Goal: Find contact information: Find contact information

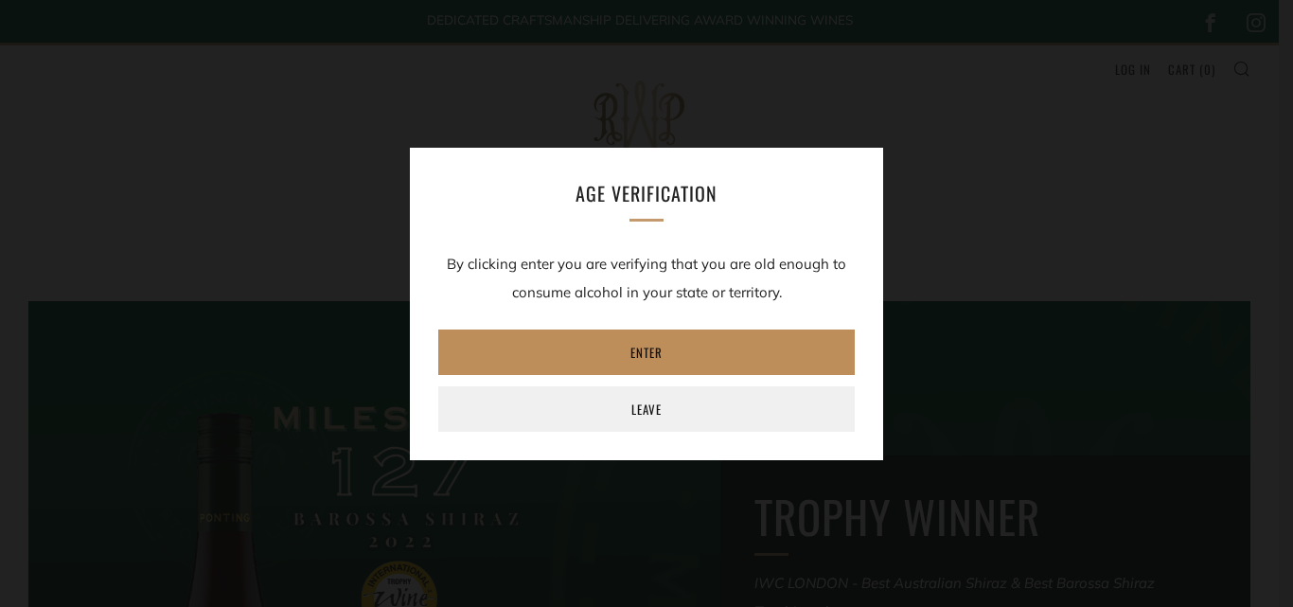
click at [612, 359] on link "Enter" at bounding box center [646, 351] width 416 height 45
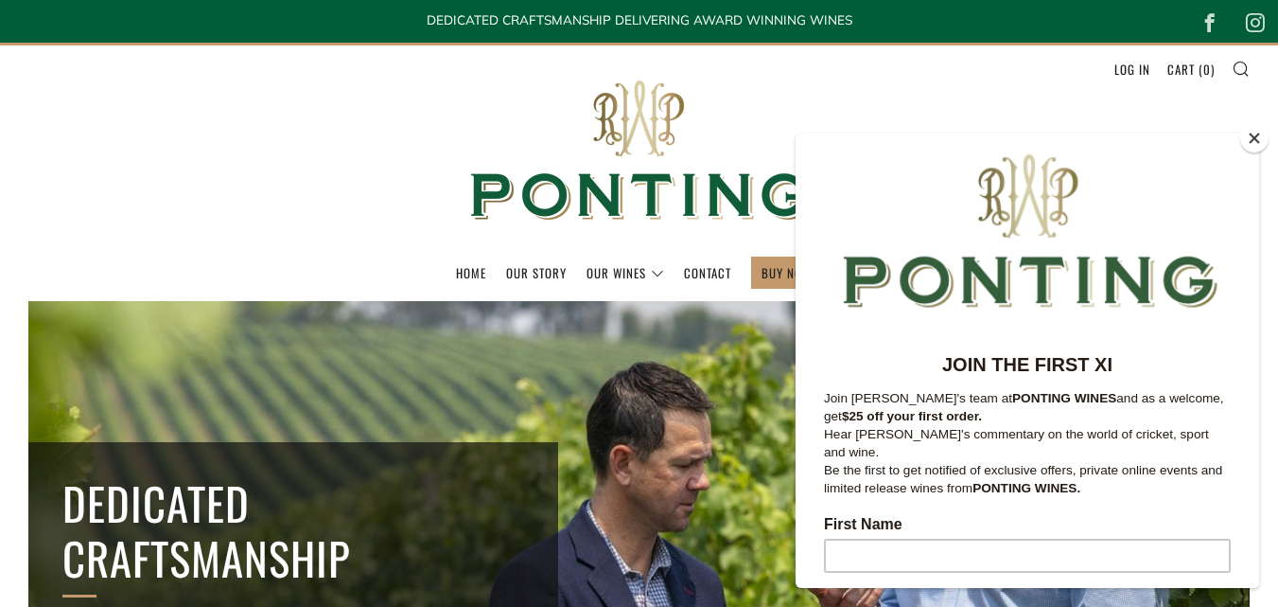
click at [1247, 138] on button "Close" at bounding box center [1255, 138] width 28 height 28
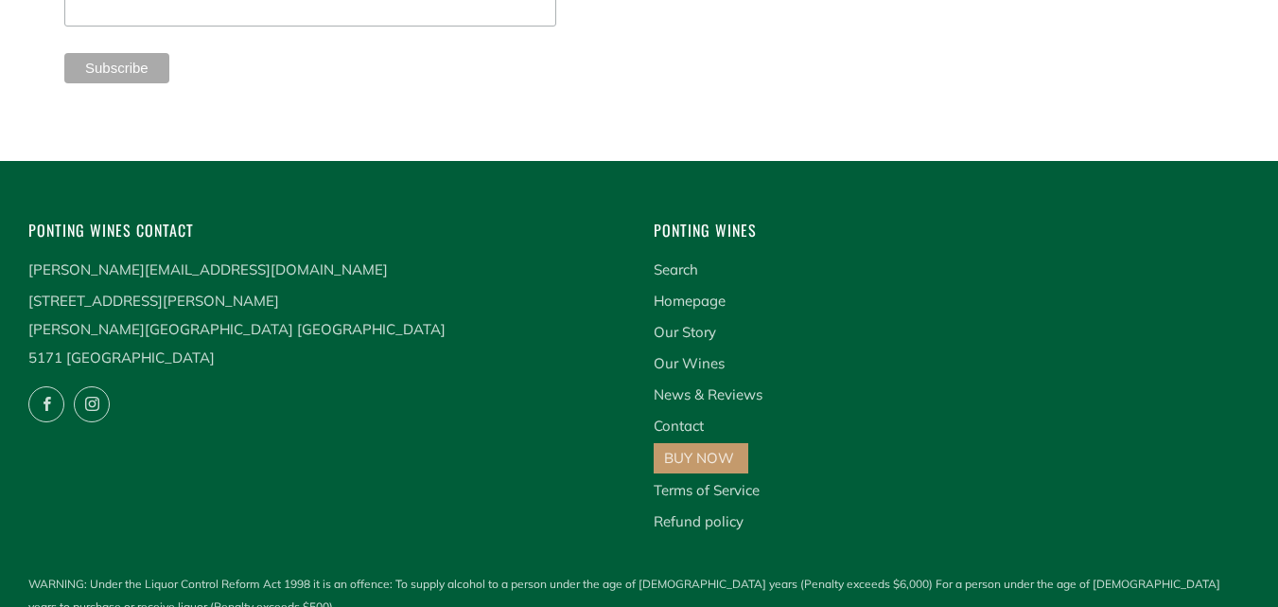
scroll to position [5008, 0]
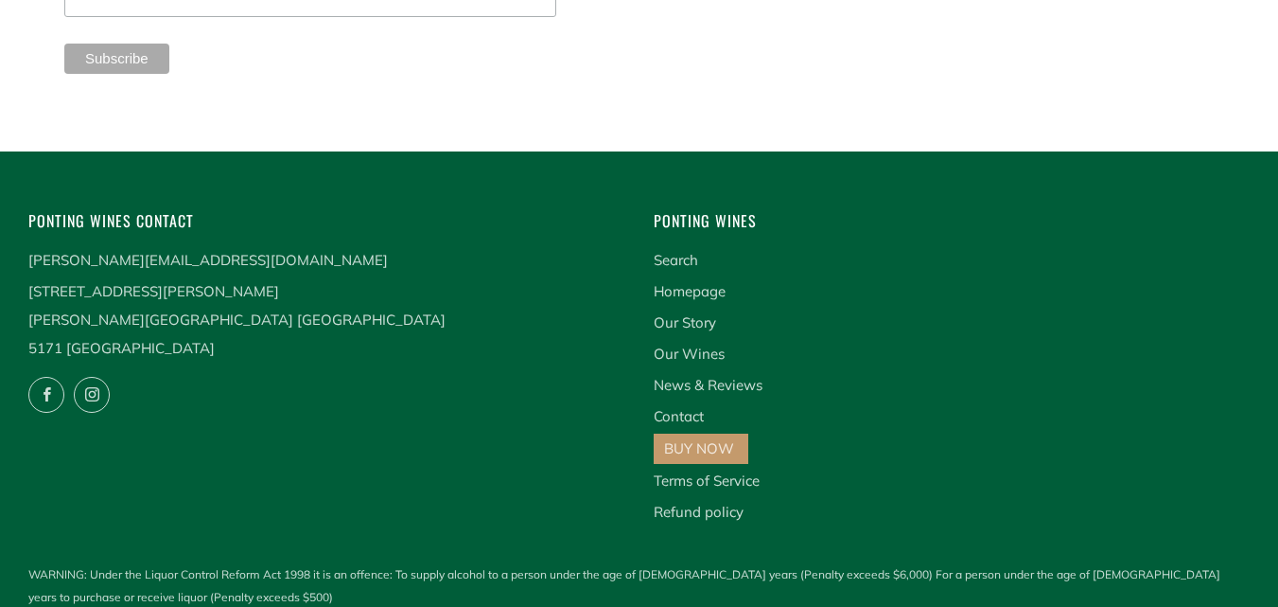
click at [82, 308] on p "[STREET_ADDRESS][PERSON_NAME][PERSON_NAME]" at bounding box center [326, 319] width 597 height 85
copy p "[GEOGRAPHIC_DATA]"
click at [146, 374] on ul "Facebook Instagram" at bounding box center [326, 398] width 597 height 48
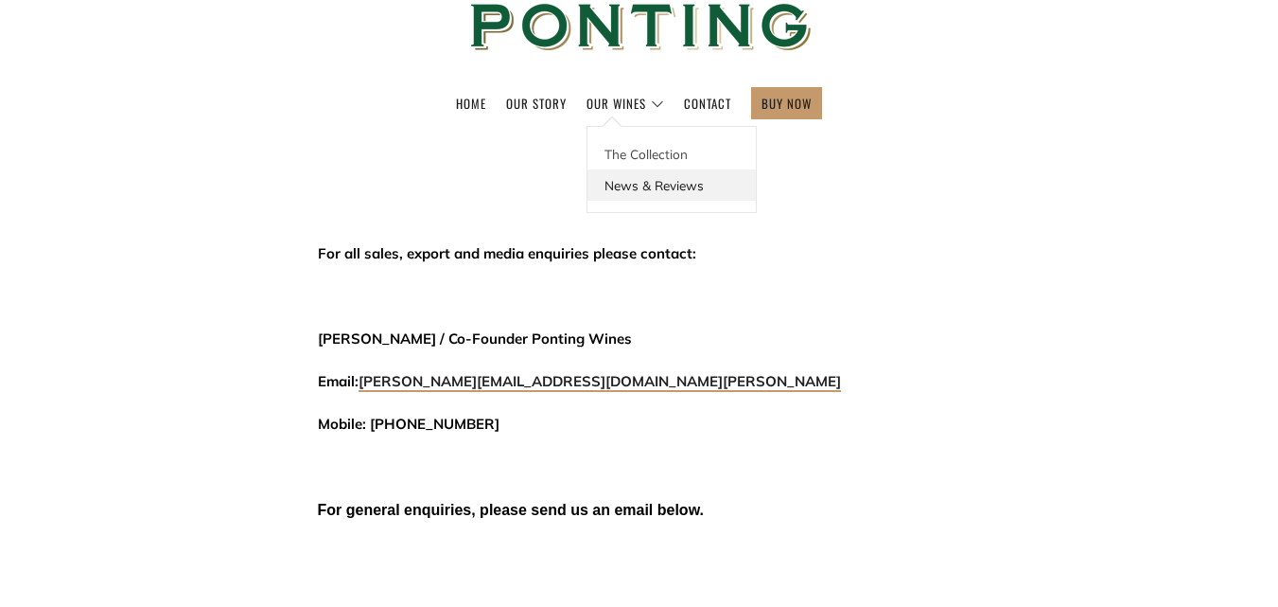
scroll to position [189, 0]
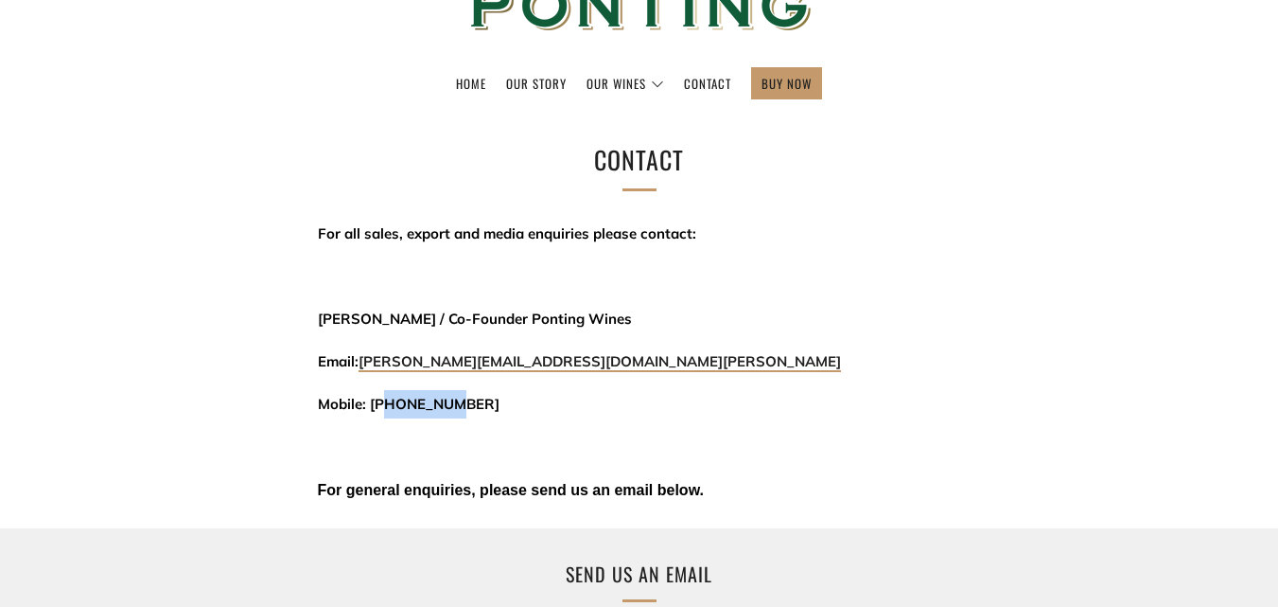
drag, startPoint x: 454, startPoint y: 409, endPoint x: 383, endPoint y: 409, distance: 71.0
click at [383, 409] on span "Mobile: [PHONE_NUMBER]" at bounding box center [409, 404] width 182 height 18
copy span "0439479758"
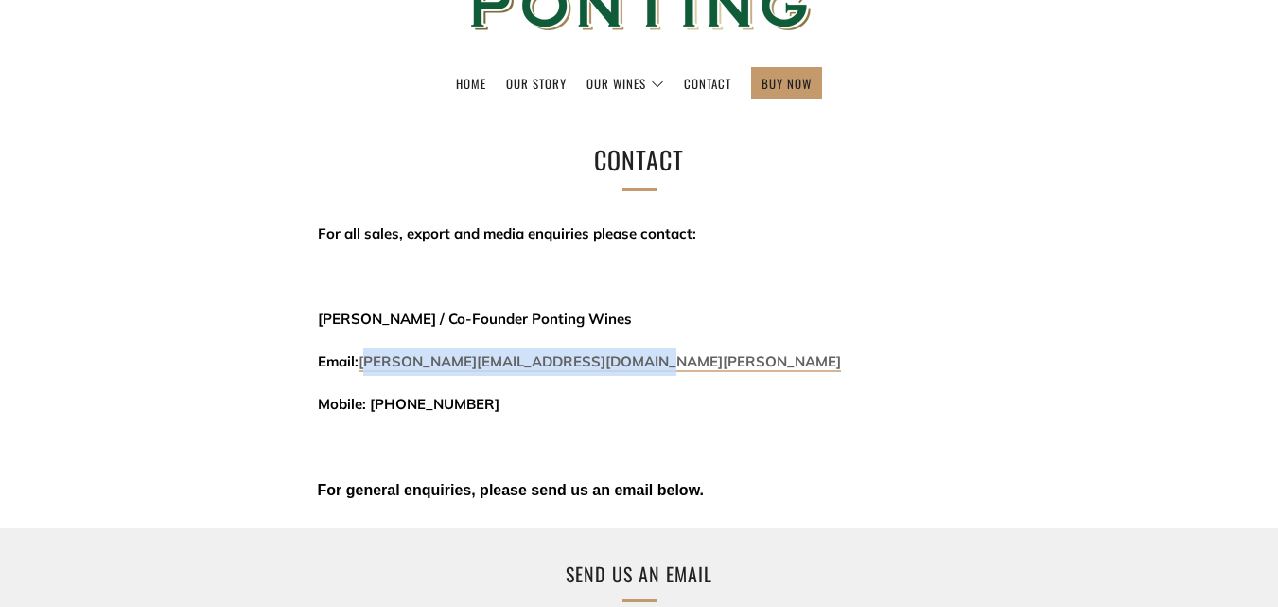
drag, startPoint x: 649, startPoint y: 361, endPoint x: 371, endPoint y: 354, distance: 278.3
click at [371, 354] on p "Email: david@threekingswinemerchants.com.au" at bounding box center [639, 361] width 643 height 28
copy link "david@threekingswinemerchants.com.au"
